Goal: Task Accomplishment & Management: Complete application form

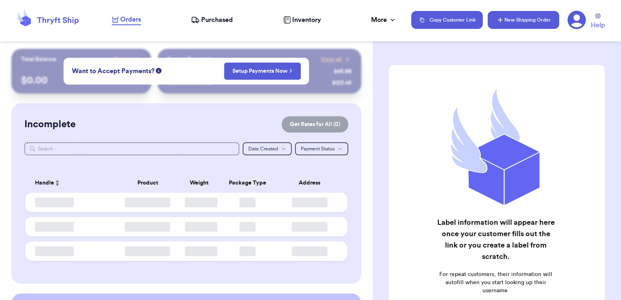
checkbox input "false"
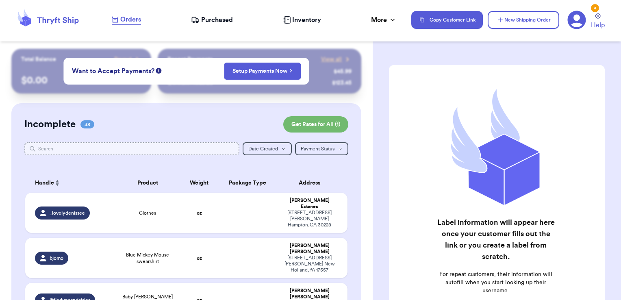
click at [144, 148] on input "text" at bounding box center [132, 148] width 216 height 13
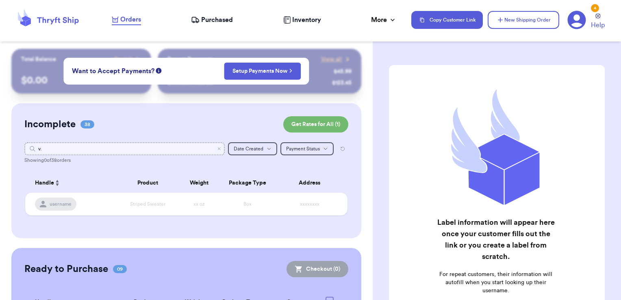
type input "v"
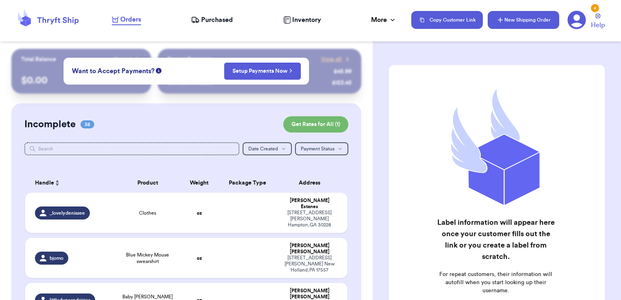
click at [515, 21] on button "New Shipping Order" at bounding box center [524, 20] width 72 height 18
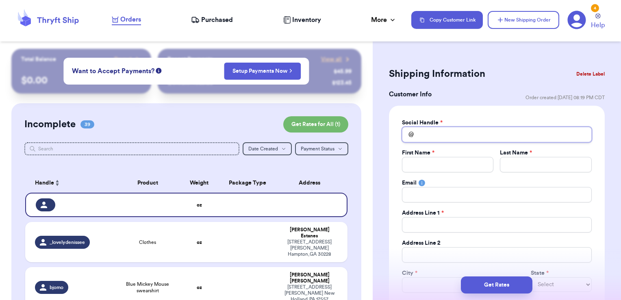
click at [430, 133] on input "Total Amount Paid" at bounding box center [497, 134] width 190 height 15
type input "v"
type input "v."
type input "v.r"
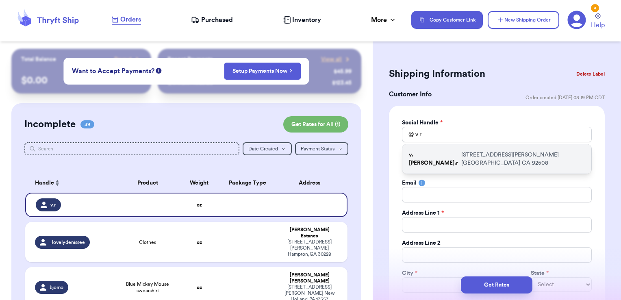
click at [462, 155] on p "[STREET_ADDRESS][PERSON_NAME]" at bounding box center [524, 159] width 124 height 16
type input "v.[PERSON_NAME].r"
type input "[PERSON_NAME]"
type input "[EMAIL_ADDRESS][DOMAIN_NAME]"
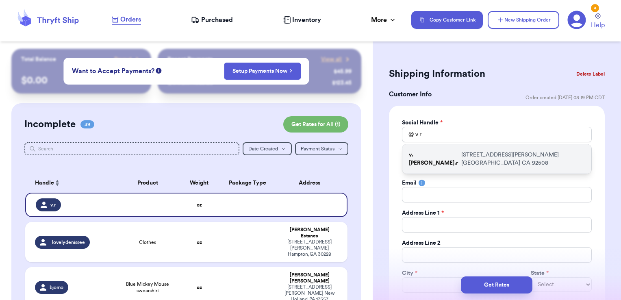
type input "[STREET_ADDRESS][PERSON_NAME]"
type input "[GEOGRAPHIC_DATA]"
select select "CA"
type input "92508"
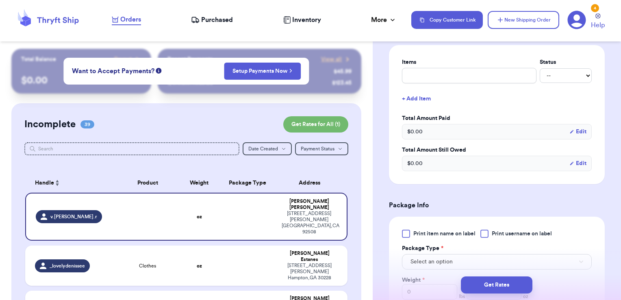
scroll to position [324, 0]
click at [453, 81] on input "text" at bounding box center [469, 75] width 135 height 15
type input "misc - thank you!"
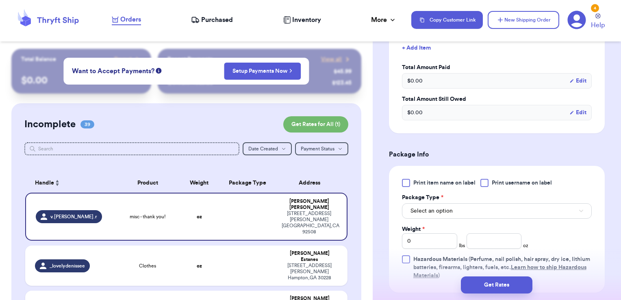
scroll to position [377, 0]
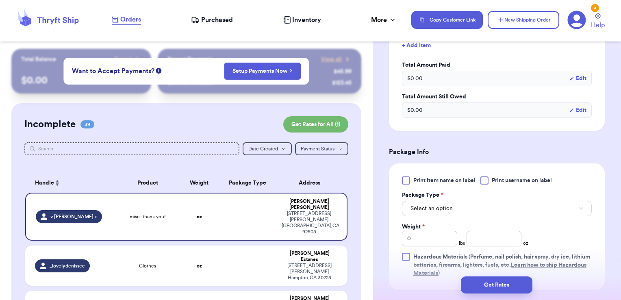
click at [503, 176] on span "Print username on label" at bounding box center [522, 180] width 60 height 8
click at [0, 0] on input "Print username on label" at bounding box center [0, 0] width 0 height 0
click at [477, 216] on div "Print item name on label Print username on label Package Type * Select an optio…" at bounding box center [497, 226] width 190 height 101
click at [474, 211] on button "Select an option" at bounding box center [497, 208] width 190 height 15
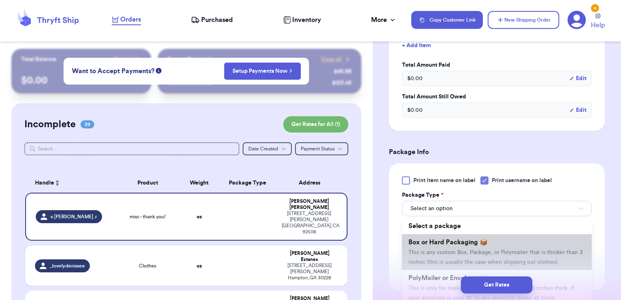
click at [463, 239] on span "Box or Hard Packaging 📦" at bounding box center [448, 242] width 79 height 7
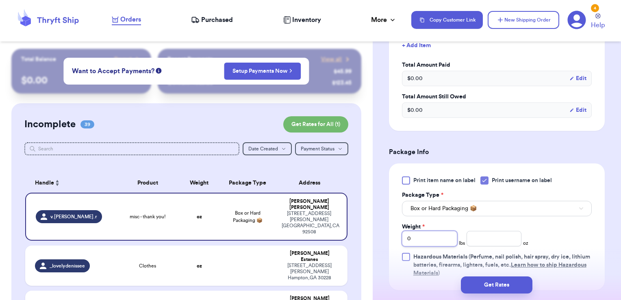
drag, startPoint x: 415, startPoint y: 238, endPoint x: 384, endPoint y: 233, distance: 31.3
click at [384, 233] on div "Shipping Information Delete Label Customer Info Order created: [DATE] 08:19 PM …" at bounding box center [497, 84] width 248 height 824
type input "6"
type input "1.44"
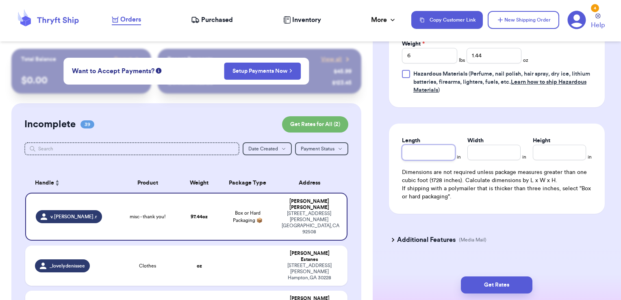
scroll to position [570, 0]
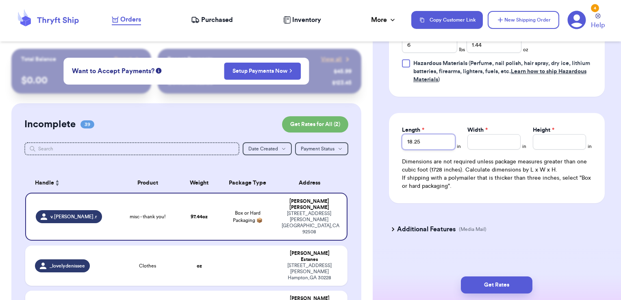
type input "18.25"
type input "14"
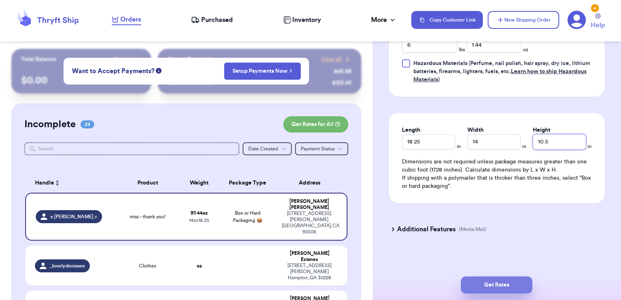
type input "10.5"
click at [513, 288] on button "Get Rates" at bounding box center [497, 285] width 72 height 17
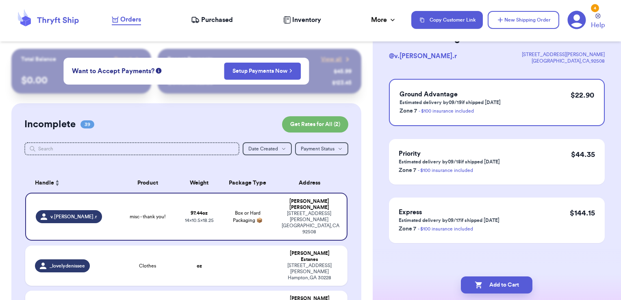
scroll to position [0, 0]
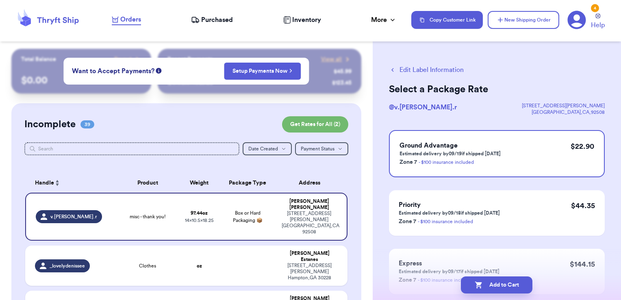
click at [513, 288] on button "Add to Cart" at bounding box center [497, 285] width 72 height 17
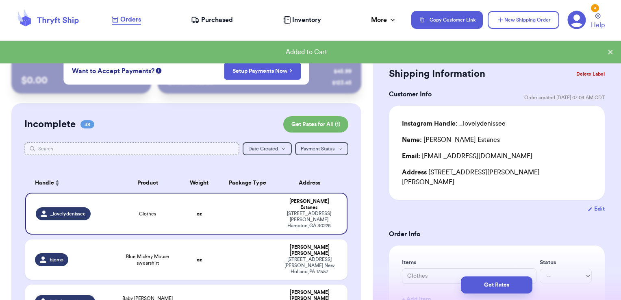
click at [170, 148] on input "text" at bounding box center [132, 148] width 216 height 13
type input "a"
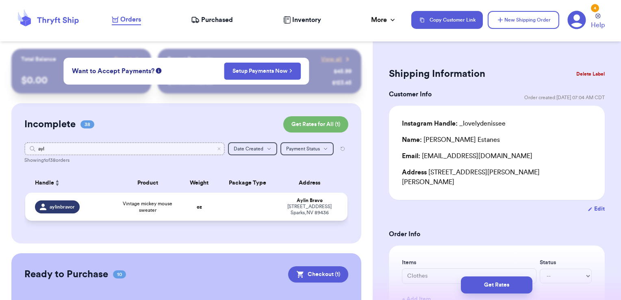
type input "ayl"
click at [214, 202] on td "oz" at bounding box center [199, 207] width 39 height 28
type input "Vintage mickey mouse sweater"
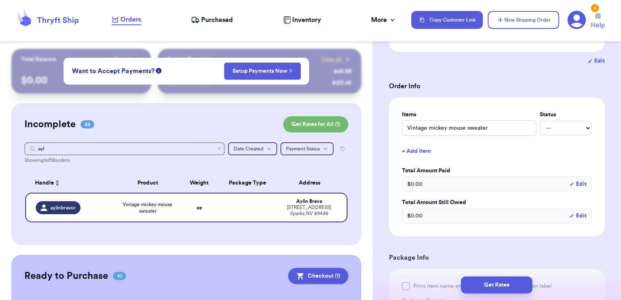
scroll to position [152, 0]
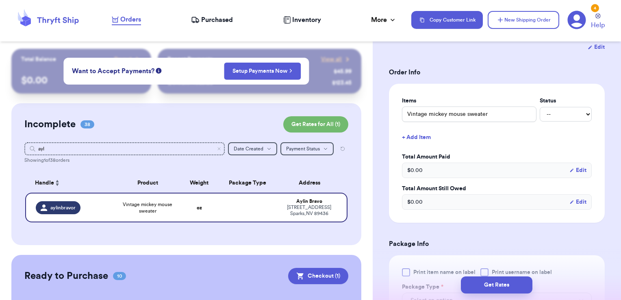
click at [424, 135] on button "+ Add Item" at bounding box center [497, 138] width 196 height 18
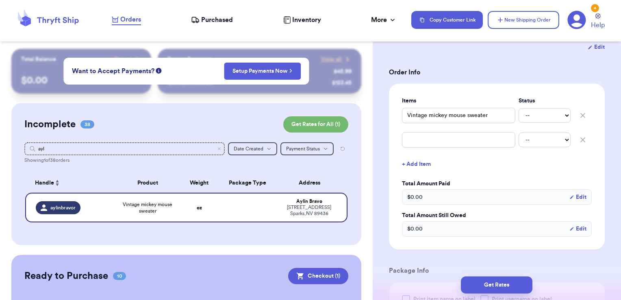
click at [442, 148] on div "-- Paid Owes" at bounding box center [497, 140] width 190 height 18
click at [441, 139] on input "text" at bounding box center [458, 139] width 113 height 15
type input "s"
type input "sn"
type input "sno"
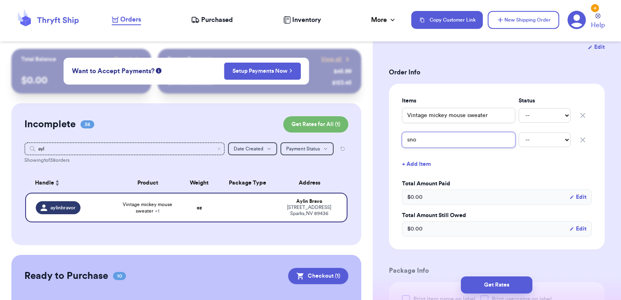
type input "snow"
type input "snows"
type input "snowsu"
type input "snowsui"
type input "snowsuit"
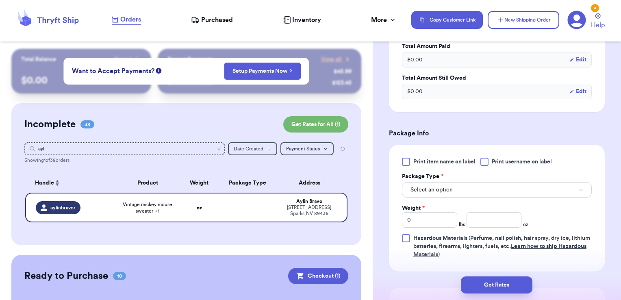
scroll to position [291, 0]
type input "snowsuit"
click at [495, 154] on div "Print item name on label Print username on label Package Type * Select an optio…" at bounding box center [497, 207] width 216 height 127
click at [489, 157] on div at bounding box center [485, 161] width 8 height 8
click at [0, 0] on input "Print username on label" at bounding box center [0, 0] width 0 height 0
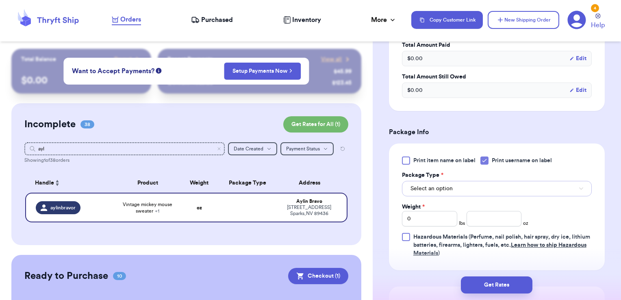
click at [477, 181] on button "Select an option" at bounding box center [497, 188] width 190 height 15
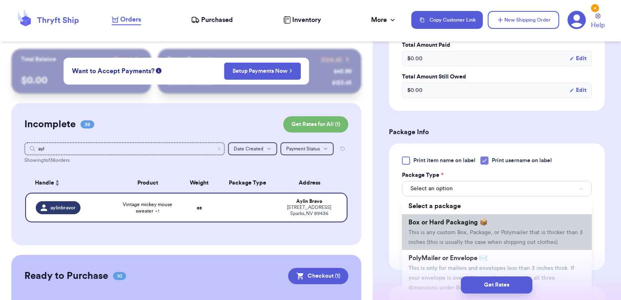
click at [461, 222] on span "Box or Hard Packaging 📦" at bounding box center [448, 222] width 79 height 7
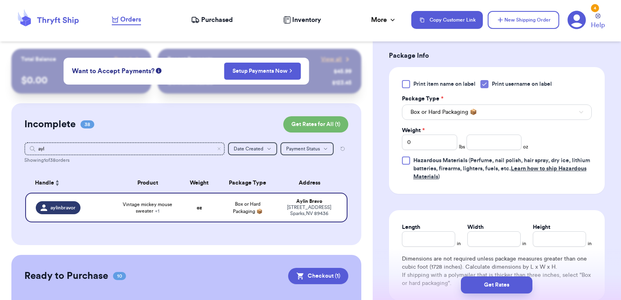
scroll to position [377, 0]
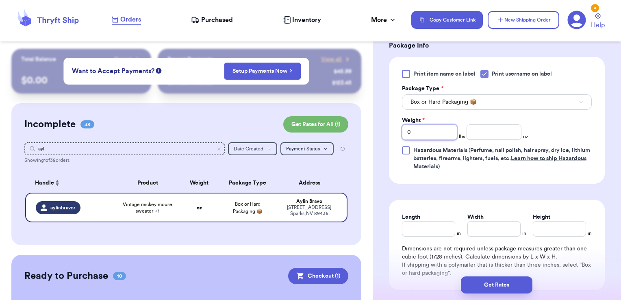
drag, startPoint x: 416, startPoint y: 127, endPoint x: 373, endPoint y: 126, distance: 43.9
click at [373, 126] on div "Customer Link New Order Total Balance Payout $ 0.00 Recent Payments View all @ …" at bounding box center [310, 150] width 621 height 300
type input "2"
type input "5.53"
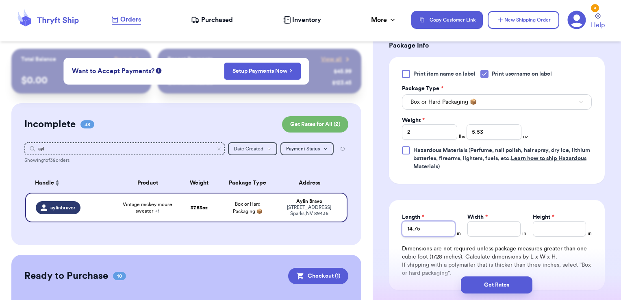
type input "14.75"
type input "11.5"
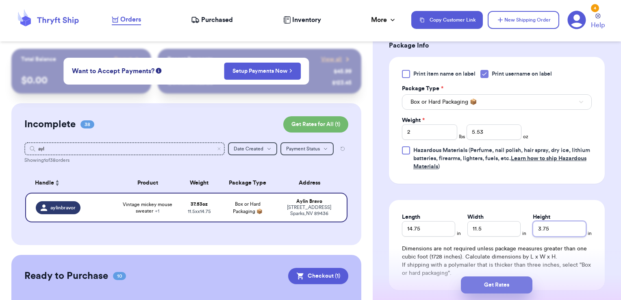
type input "3.75"
click at [493, 290] on button "Get Rates" at bounding box center [497, 285] width 72 height 17
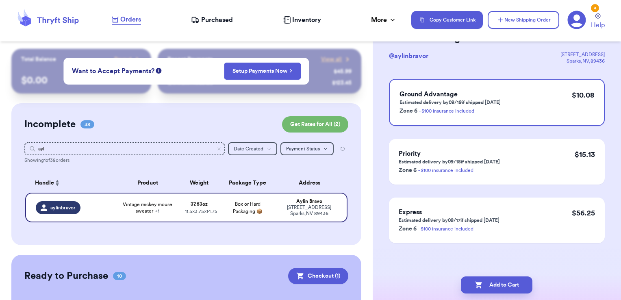
scroll to position [0, 0]
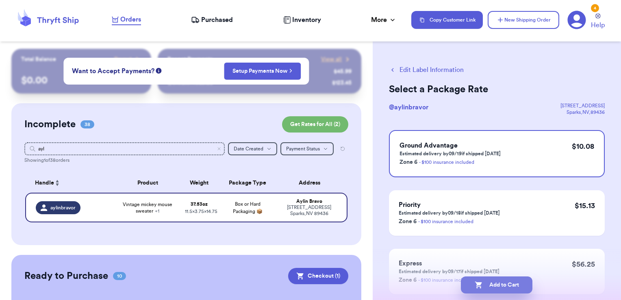
click at [519, 283] on button "Add to Cart" at bounding box center [497, 285] width 72 height 17
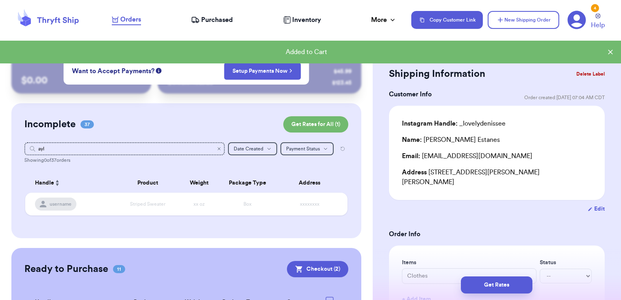
click at [217, 150] on icon "Clear search" at bounding box center [219, 148] width 5 height 5
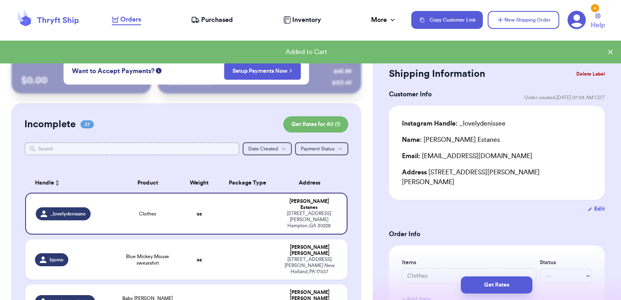
click at [168, 146] on input "text" at bounding box center [132, 148] width 216 height 13
type input "lo"
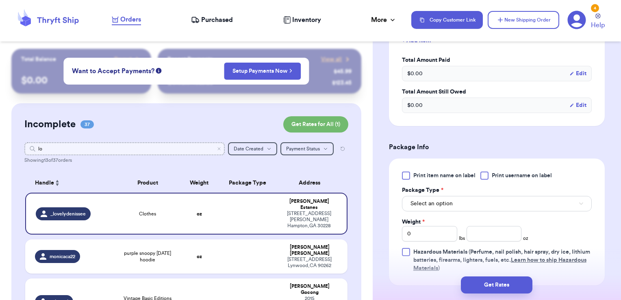
scroll to position [260, 0]
type input "lo"
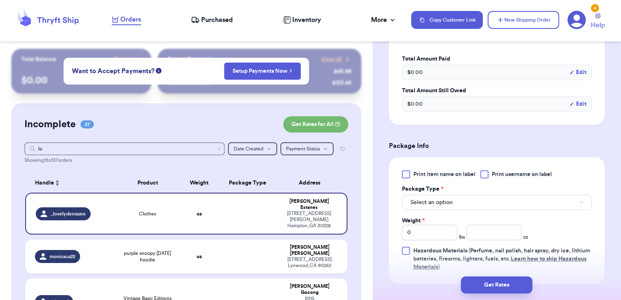
click at [498, 170] on span "Print username on label" at bounding box center [522, 174] width 60 height 8
click at [0, 0] on input "Print username on label" at bounding box center [0, 0] width 0 height 0
click at [476, 195] on button "Select an option" at bounding box center [497, 202] width 190 height 15
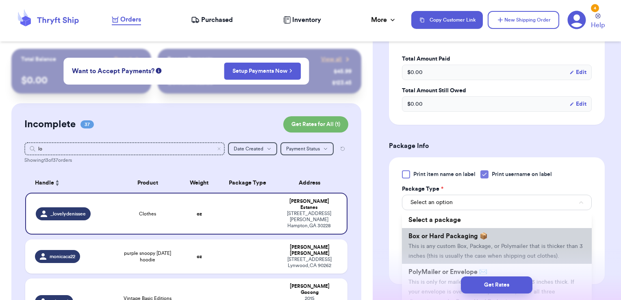
click at [461, 233] on span "Box or Hard Packaging 📦" at bounding box center [448, 236] width 79 height 7
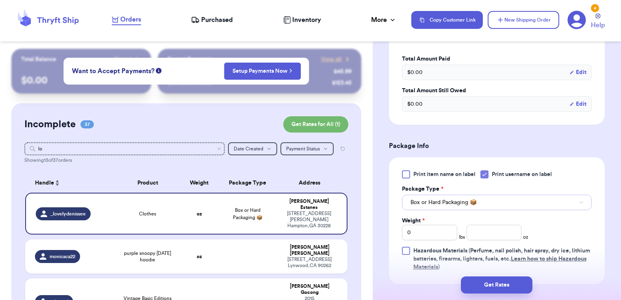
click at [481, 195] on button "Box or Hard Packaging 📦" at bounding box center [497, 202] width 190 height 15
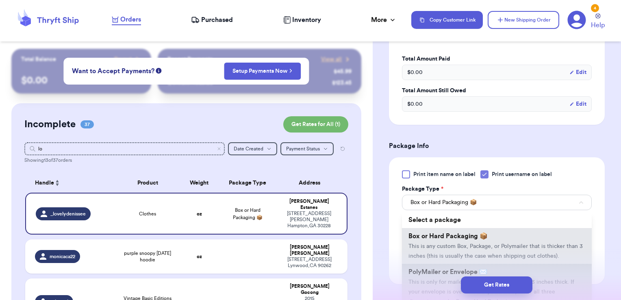
click at [456, 266] on li "PolyMailer or Envelope ✉️ This is only for mailers and envelopes less than 3 in…" at bounding box center [497, 287] width 190 height 46
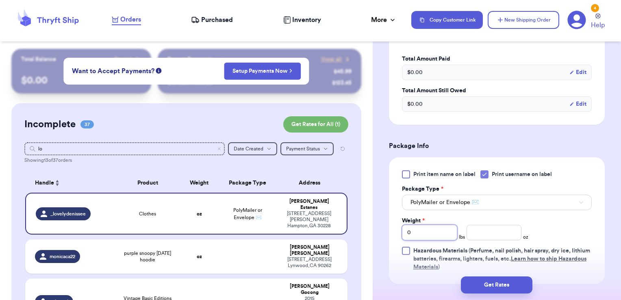
drag, startPoint x: 365, startPoint y: 216, endPoint x: 354, endPoint y: 215, distance: 11.4
click at [354, 215] on div "Customer Link New Order Total Balance Payout $ 0.00 Recent Payments View all @ …" at bounding box center [310, 150] width 621 height 300
type input "1"
type input "7.44"
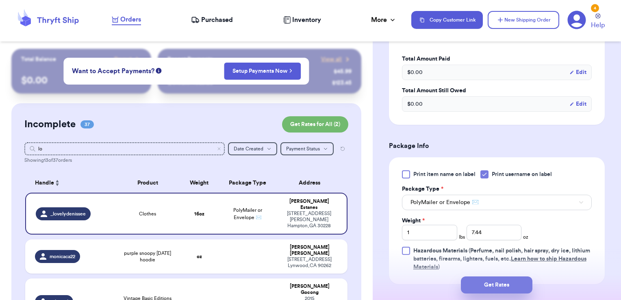
click at [492, 288] on button "Get Rates" at bounding box center [497, 285] width 72 height 17
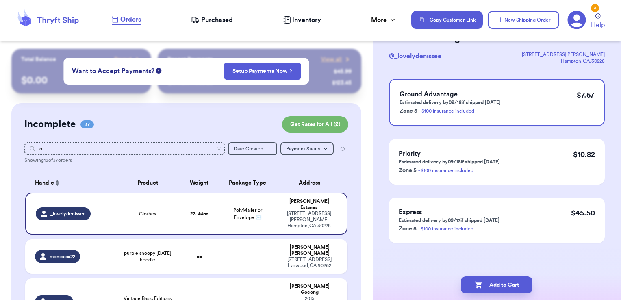
scroll to position [0, 0]
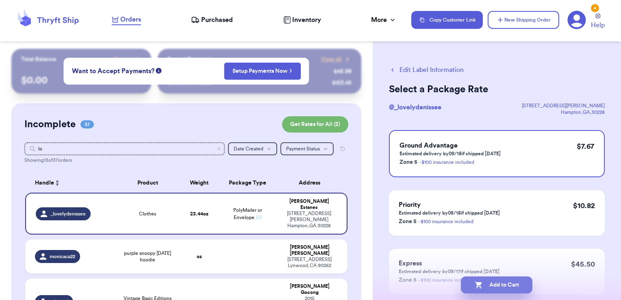
click at [509, 284] on button "Add to Cart" at bounding box center [497, 285] width 72 height 17
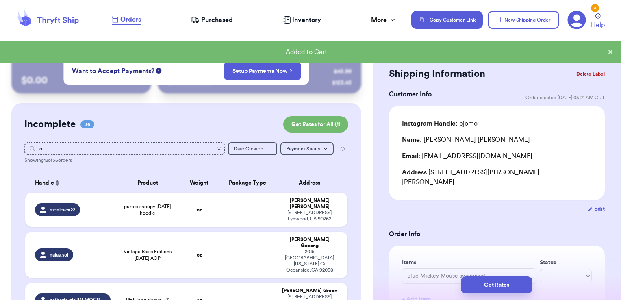
click at [217, 150] on icon "Clear search" at bounding box center [219, 148] width 5 height 5
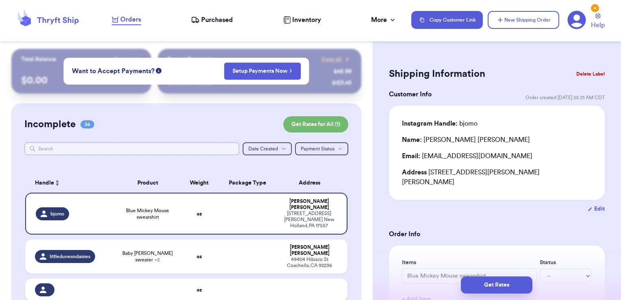
click at [188, 149] on input "text" at bounding box center [132, 148] width 216 height 13
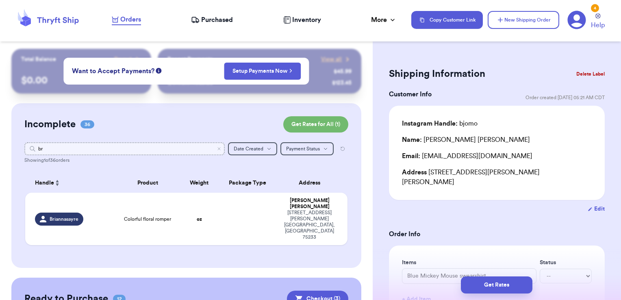
type input "b"
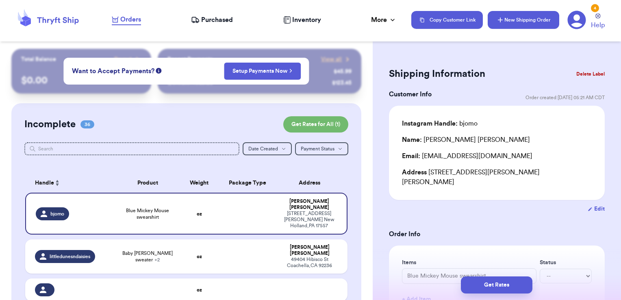
click at [520, 22] on button "New Shipping Order" at bounding box center [524, 20] width 72 height 18
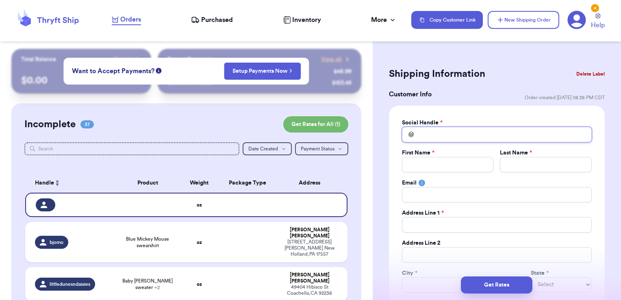
click at [451, 139] on input "Total Amount Paid" at bounding box center [497, 134] width 190 height 15
type input "b"
type input "br"
type input "bro"
type input "brow"
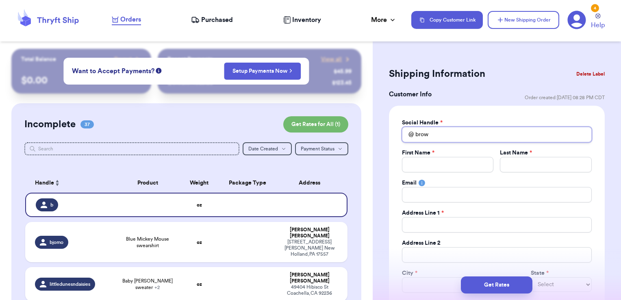
type input "brown"
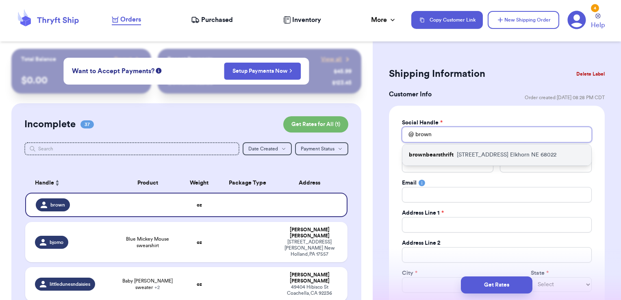
type input "brown"
click at [452, 146] on div "brownbearsthrift [STREET_ADDRESS]" at bounding box center [497, 154] width 189 height 21
type input "brownbearsthrift"
type input "[PERSON_NAME]"
type input "Severin"
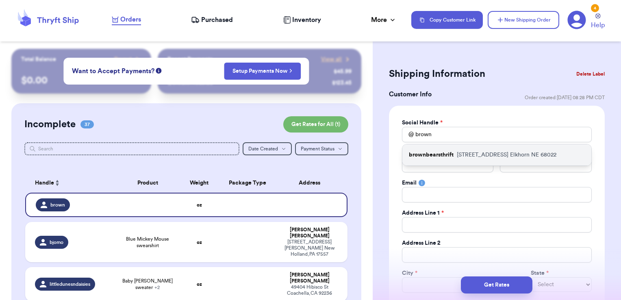
type input "[EMAIL_ADDRESS][DOMAIN_NAME]"
type input "[STREET_ADDRESS]"
type input "Elkhorn"
select select "NE"
type input "68022"
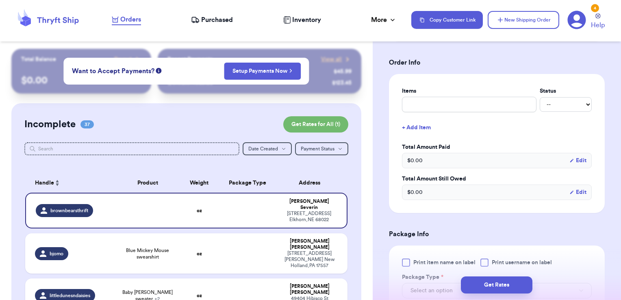
scroll to position [297, 0]
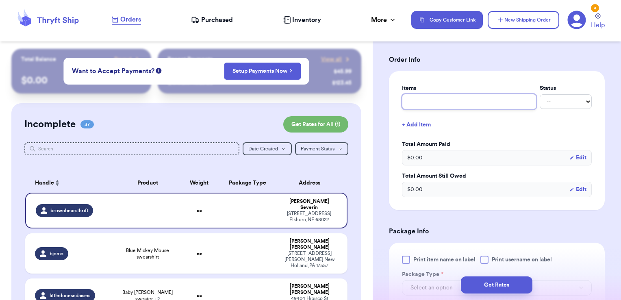
click at [448, 97] on input "text" at bounding box center [469, 101] width 135 height 15
type input "misc - thank you!"
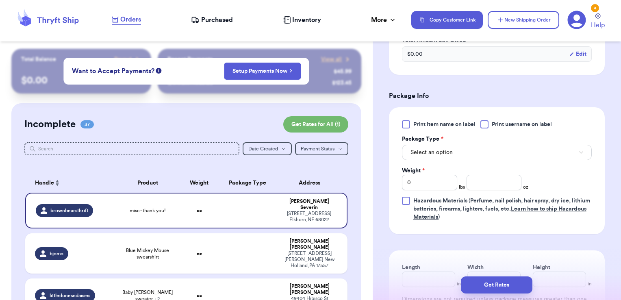
scroll to position [436, 0]
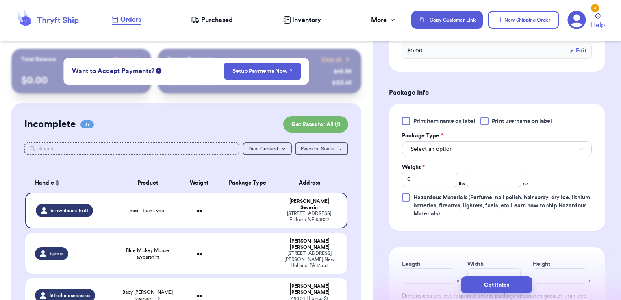
click at [494, 123] on span "Print username on label" at bounding box center [522, 121] width 60 height 8
click at [0, 0] on input "Print username on label" at bounding box center [0, 0] width 0 height 0
click at [481, 142] on button "Select an option" at bounding box center [497, 149] width 190 height 15
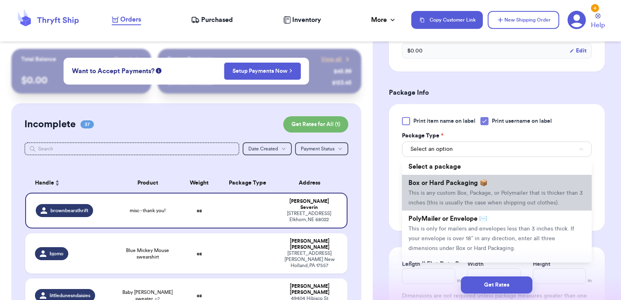
click at [467, 180] on span "Box or Hard Packaging 📦" at bounding box center [448, 183] width 79 height 7
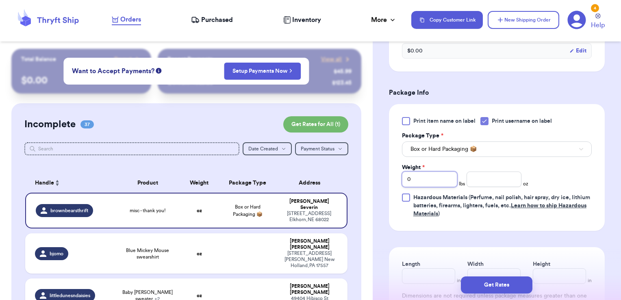
drag, startPoint x: 433, startPoint y: 182, endPoint x: 348, endPoint y: 168, distance: 86.0
click at [348, 168] on div "Customer Link New Order Total Balance Payout $ 0.00 Recent Payments View all @ …" at bounding box center [310, 150] width 621 height 300
type input "4"
type input "0.64"
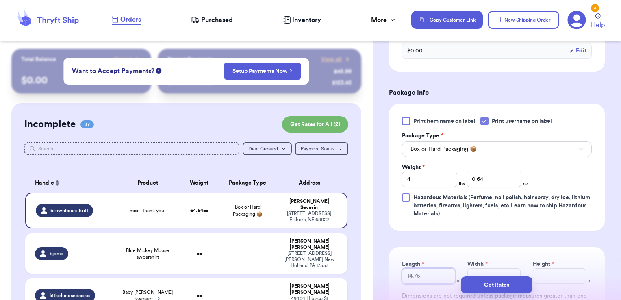
type input "14.75"
type input "11.5"
type input "3.5"
click at [510, 282] on button "Get Rates" at bounding box center [497, 285] width 72 height 17
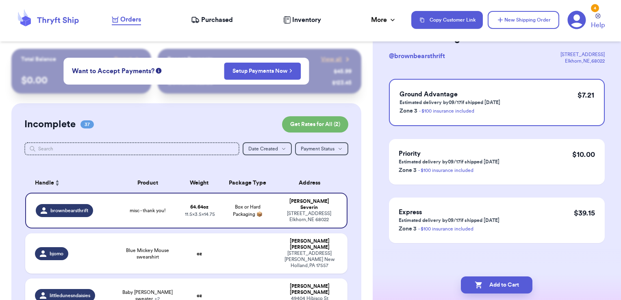
scroll to position [0, 0]
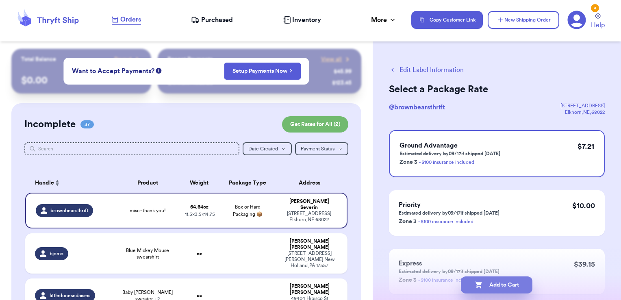
click at [508, 284] on button "Add to Cart" at bounding box center [497, 285] width 72 height 17
